Goal: Task Accomplishment & Management: Complete application form

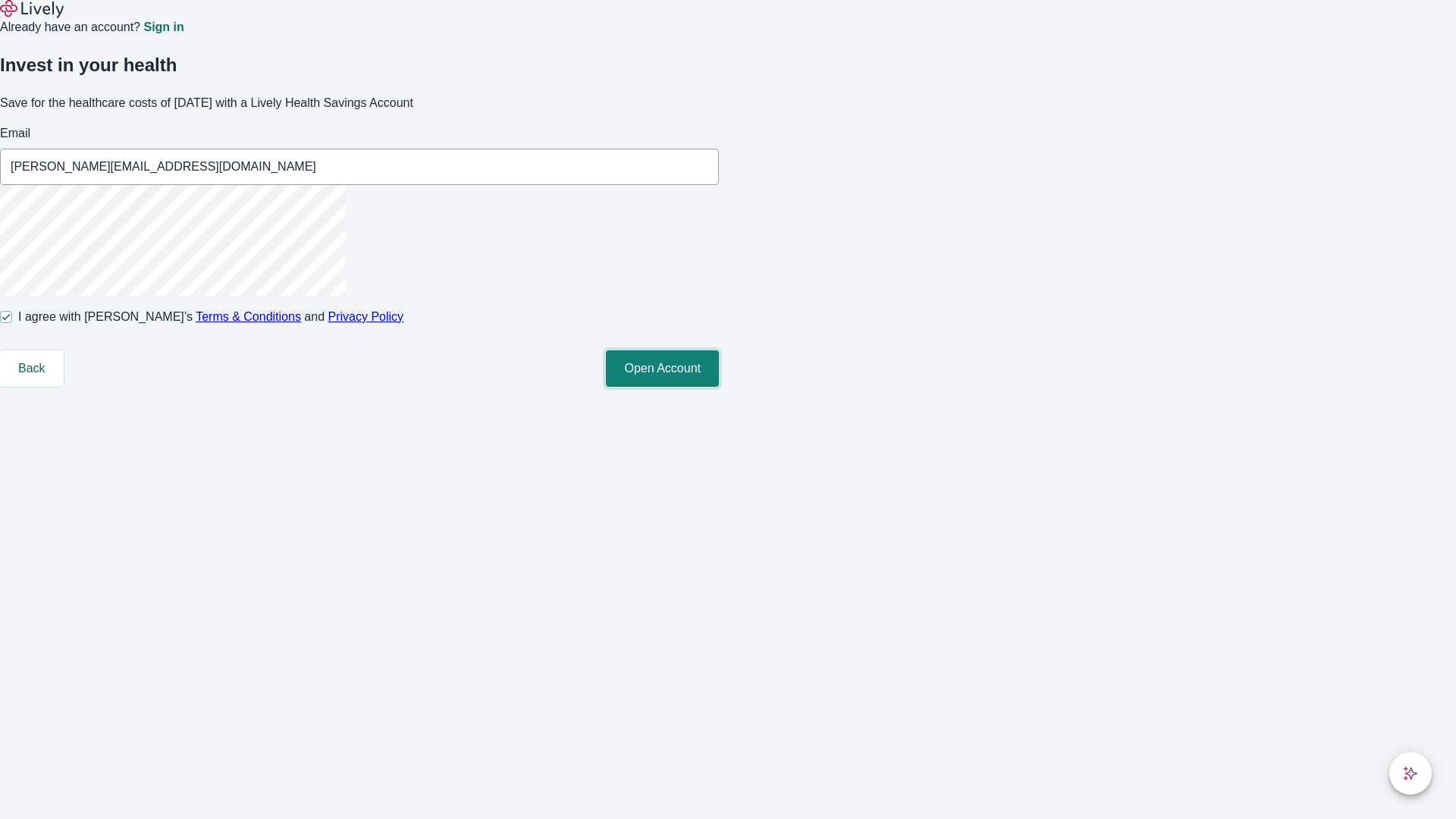
click at [719, 386] on button "Open Account" at bounding box center [662, 368] width 113 height 36
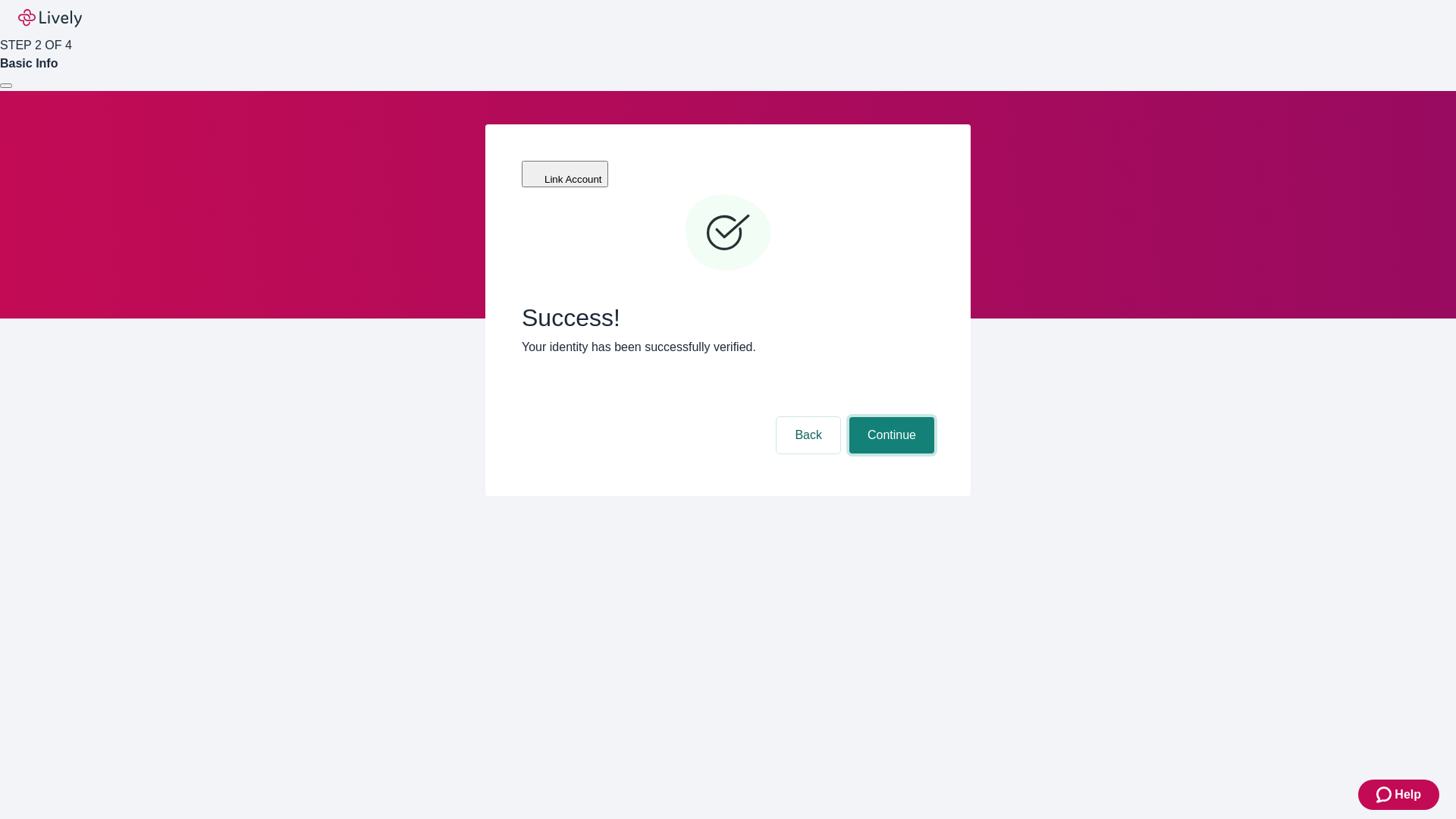
click at [889, 417] on button "Continue" at bounding box center [891, 435] width 85 height 36
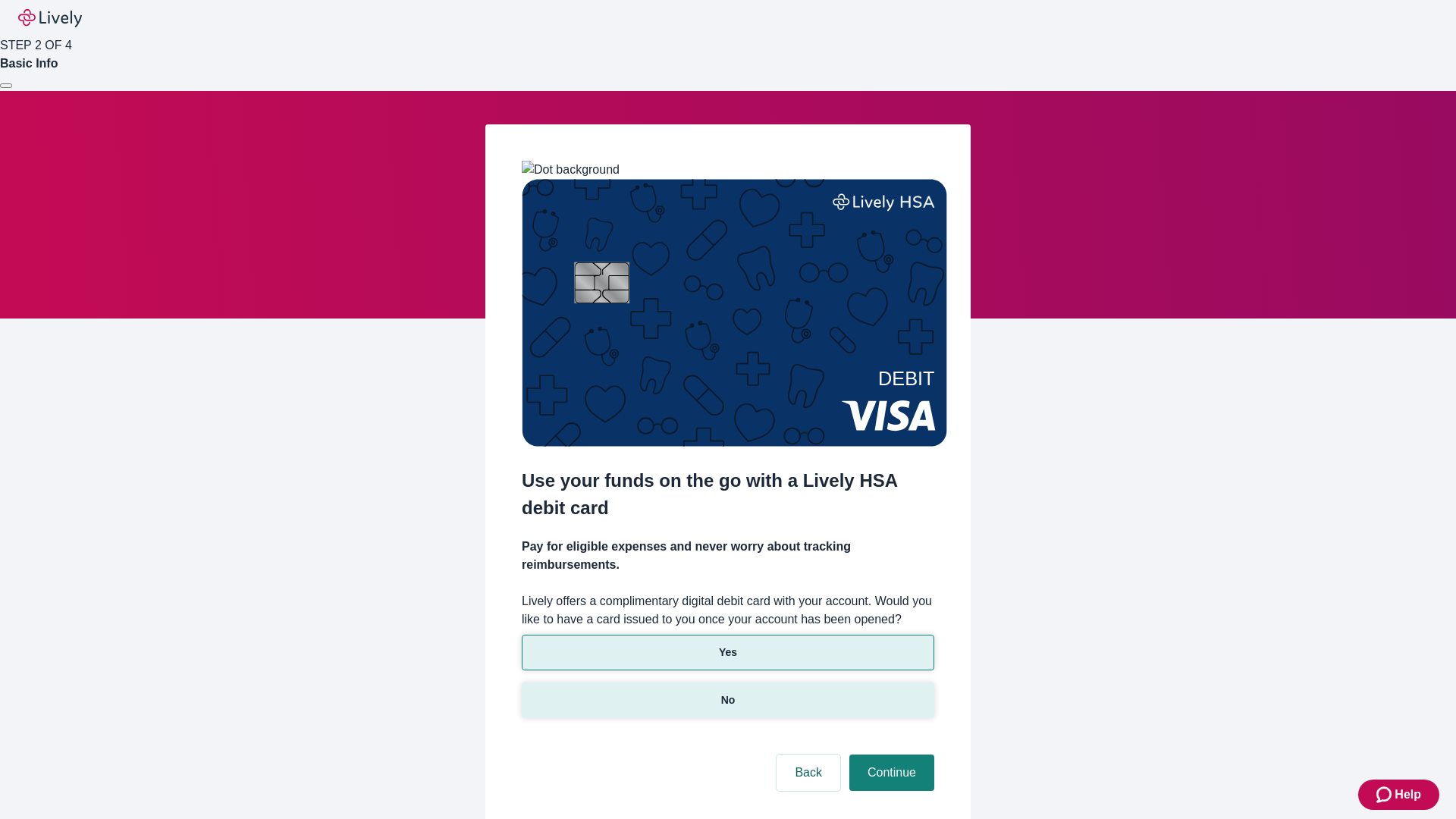
click at [728, 692] on p "No" at bounding box center [728, 700] width 14 height 16
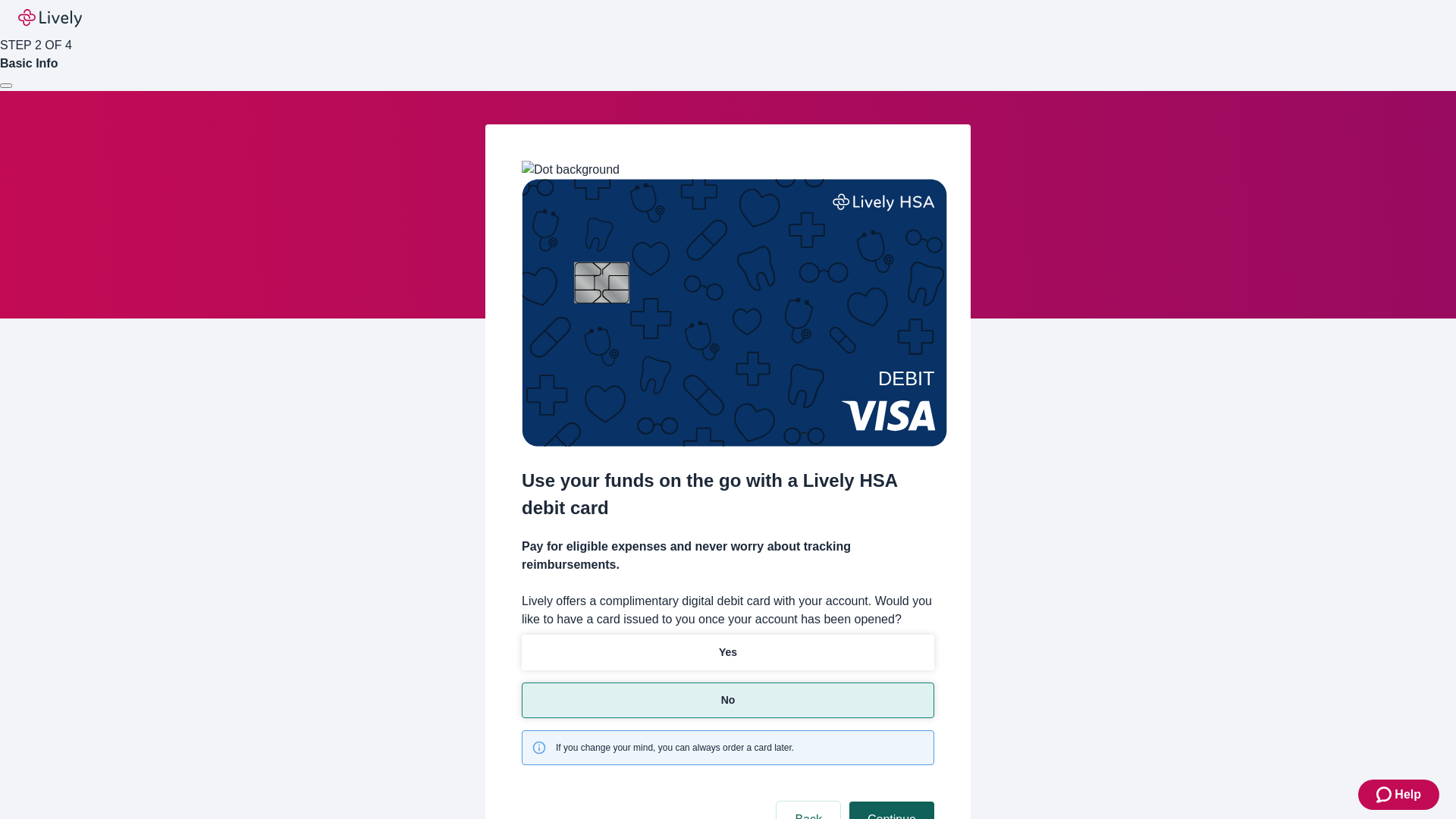
click at [889, 801] on button "Continue" at bounding box center [891, 819] width 85 height 36
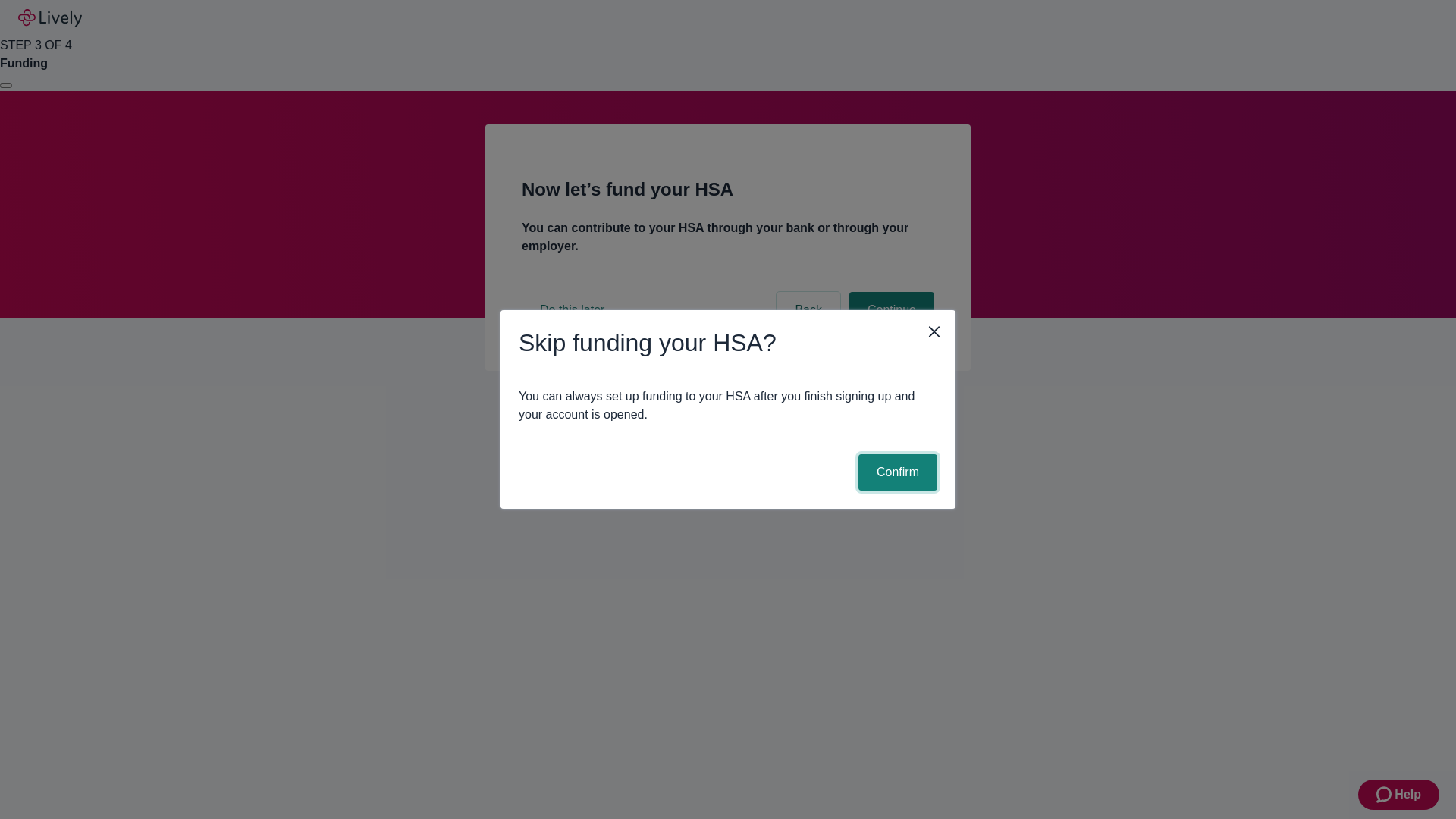
click at [895, 472] on button "Confirm" at bounding box center [897, 472] width 79 height 36
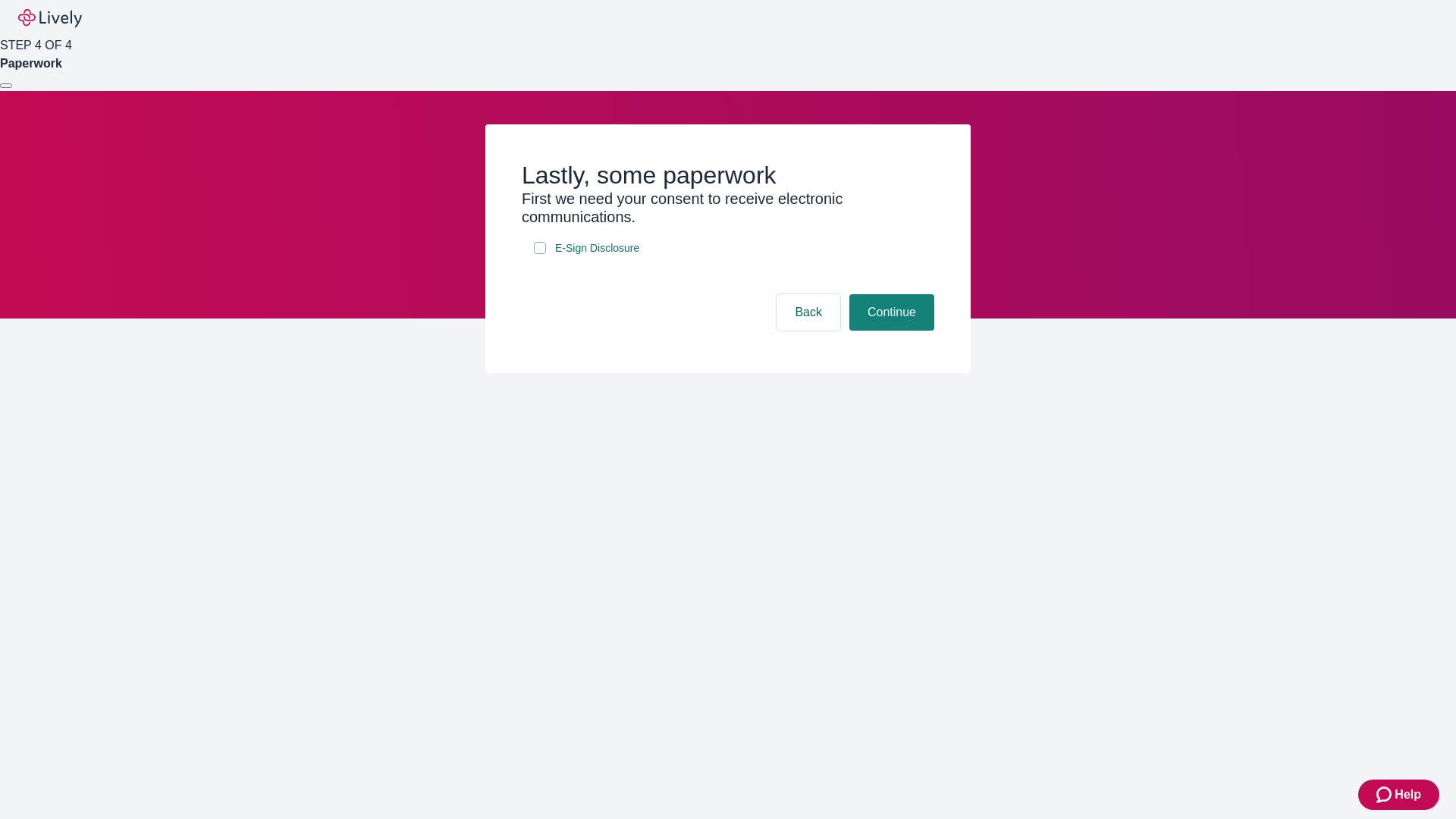
click at [540, 254] on input "E-Sign Disclosure" at bounding box center [540, 247] width 12 height 12
checkbox input "true"
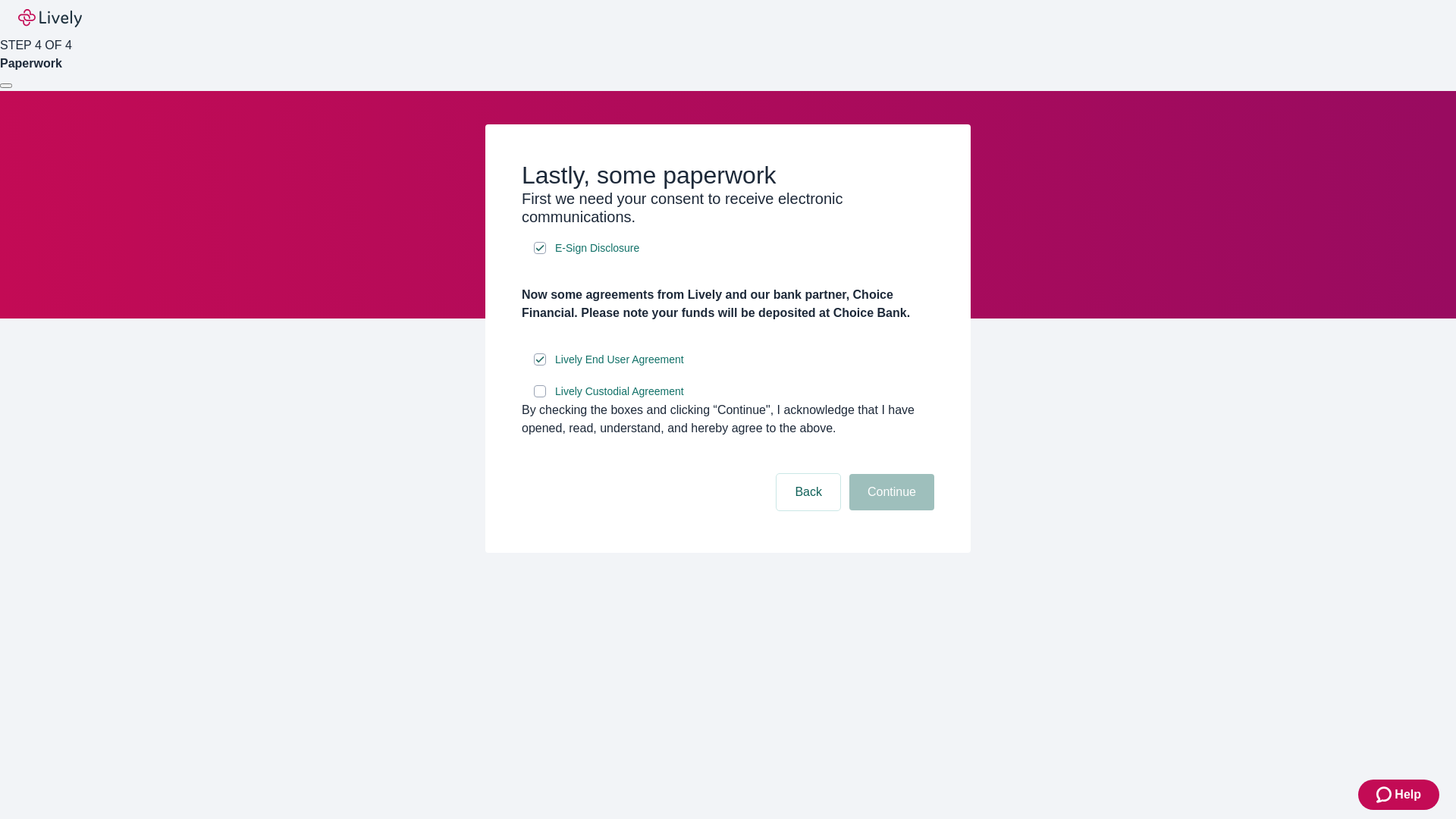
click at [540, 397] on input "Lively Custodial Agreement" at bounding box center [540, 391] width 12 height 12
checkbox input "true"
click at [889, 510] on button "Continue" at bounding box center [891, 492] width 85 height 36
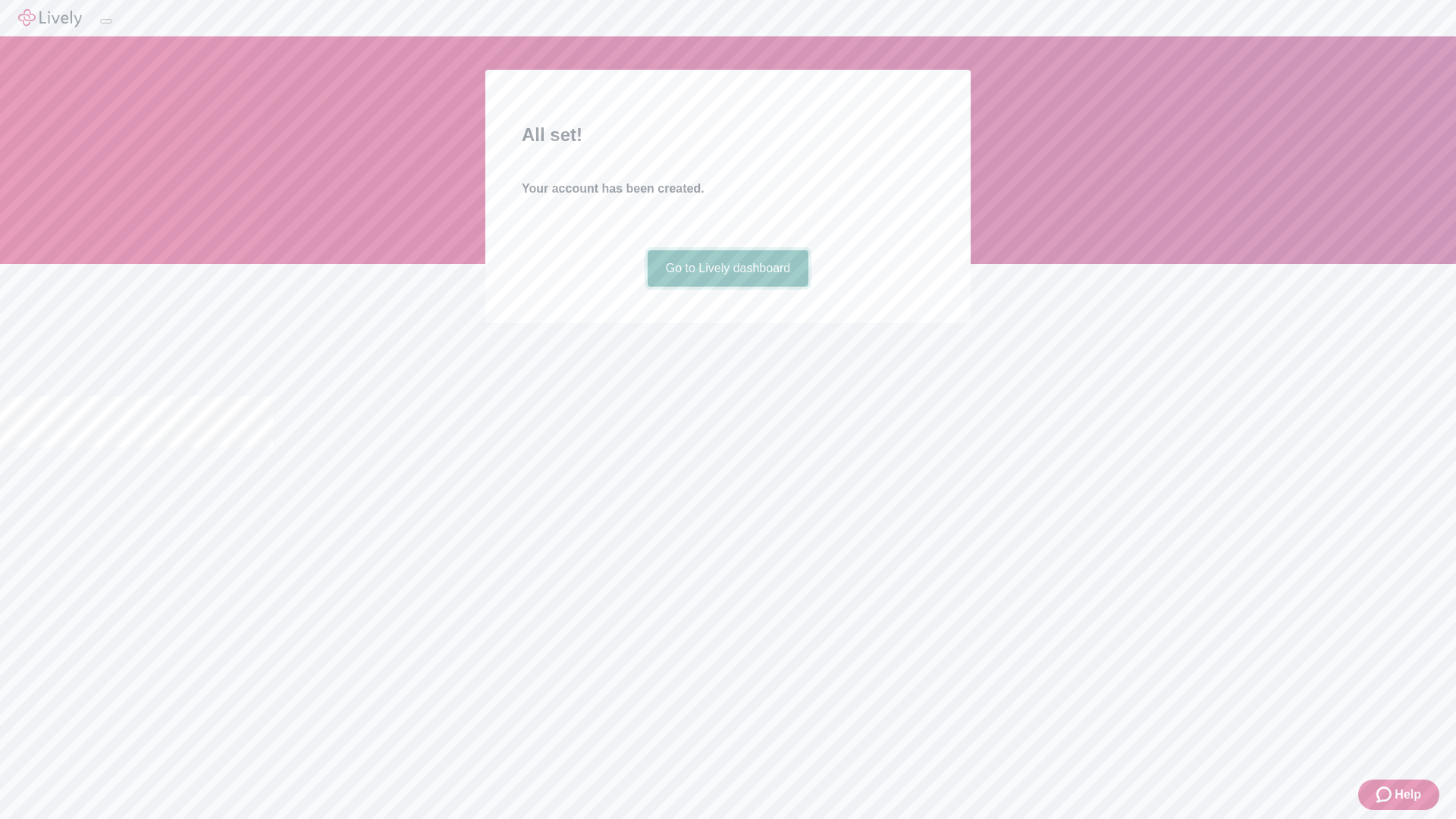
click at [728, 286] on link "Go to Lively dashboard" at bounding box center [728, 268] width 162 height 36
